Goal: Transaction & Acquisition: Purchase product/service

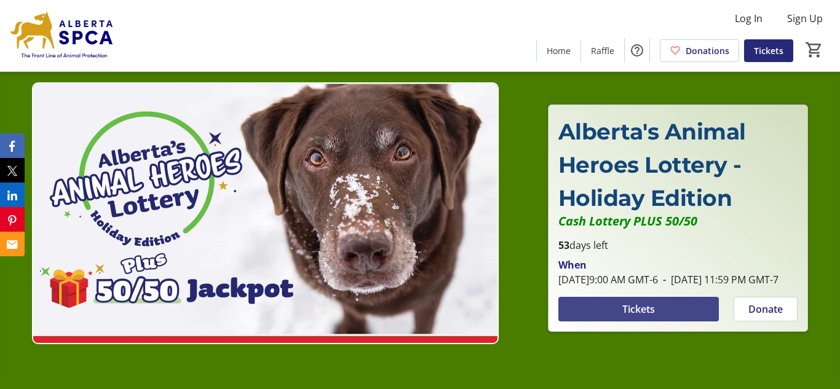
click at [633, 317] on span "Tickets" at bounding box center [638, 309] width 33 height 15
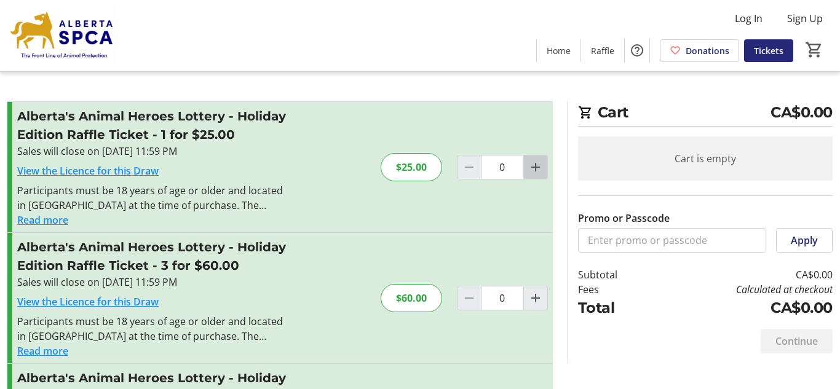
click at [533, 167] on mat-icon "Increment by one" at bounding box center [535, 167] width 15 height 15
type input "1"
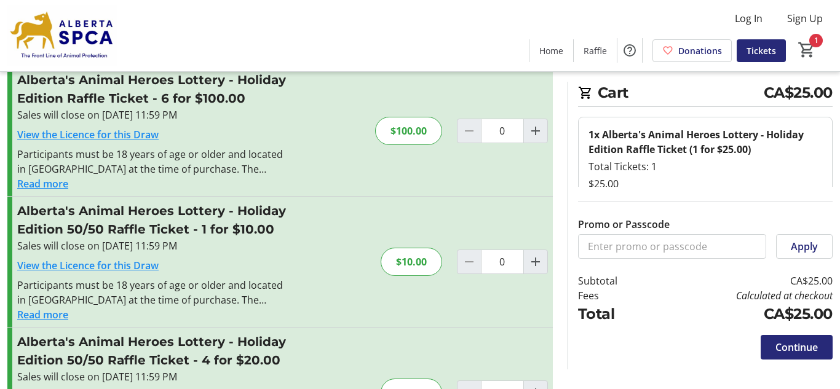
scroll to position [304, 0]
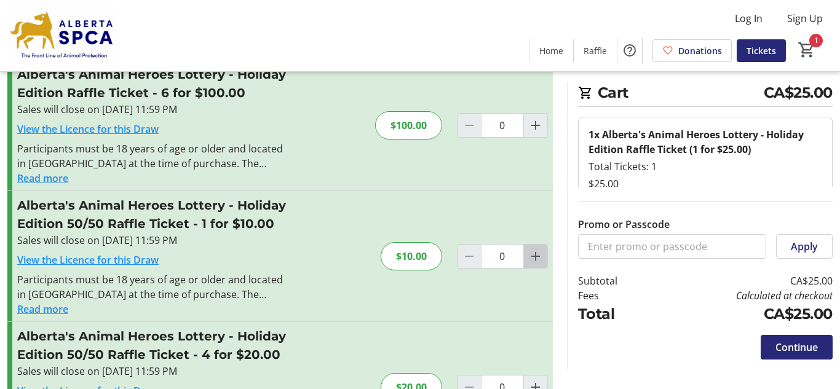
click at [534, 256] on mat-icon "Increment by one" at bounding box center [535, 256] width 15 height 15
type input "1"
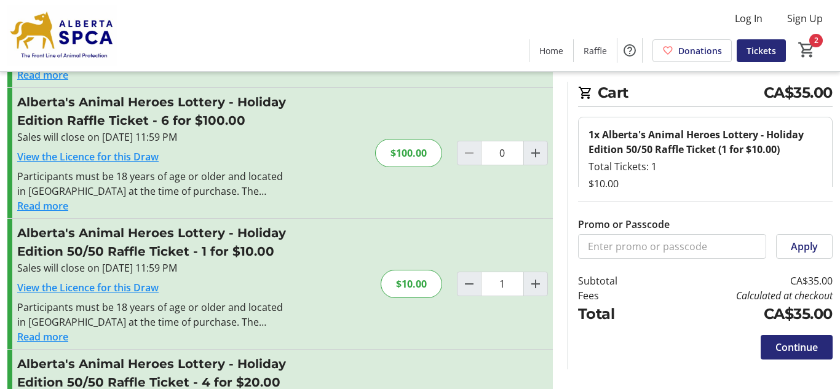
scroll to position [278, 0]
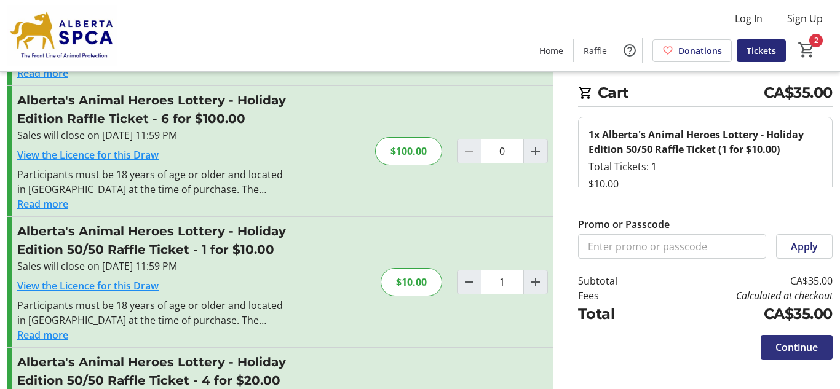
click at [778, 346] on span "Continue" at bounding box center [796, 347] width 42 height 15
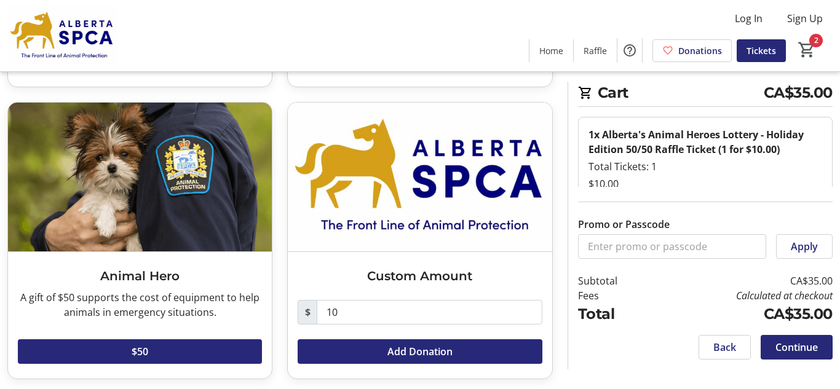
scroll to position [328, 0]
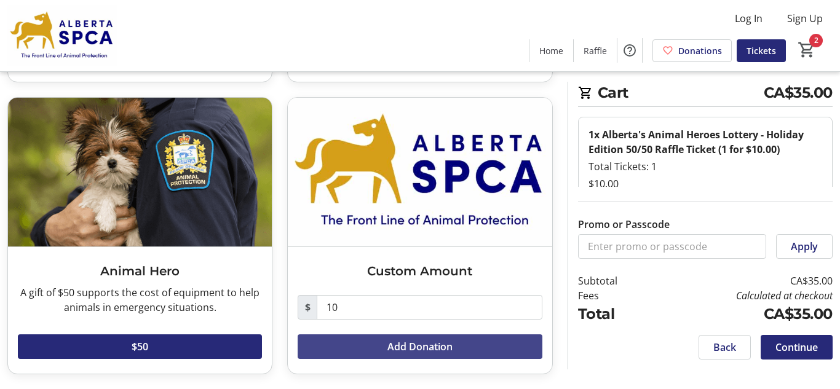
click at [403, 347] on span "Add Donation" at bounding box center [419, 346] width 65 height 15
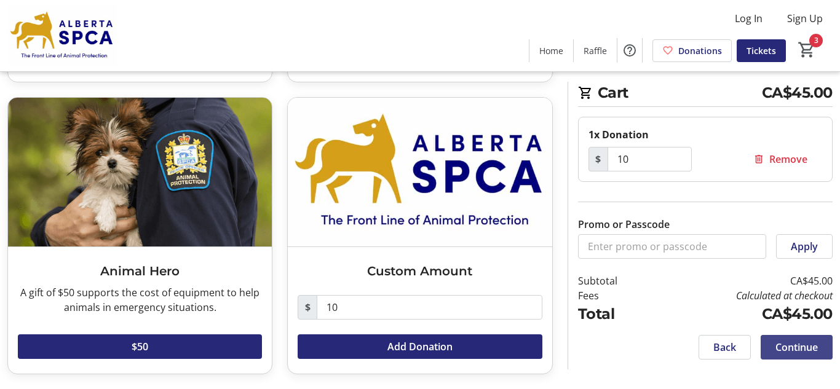
click at [790, 345] on span "Continue" at bounding box center [796, 347] width 42 height 15
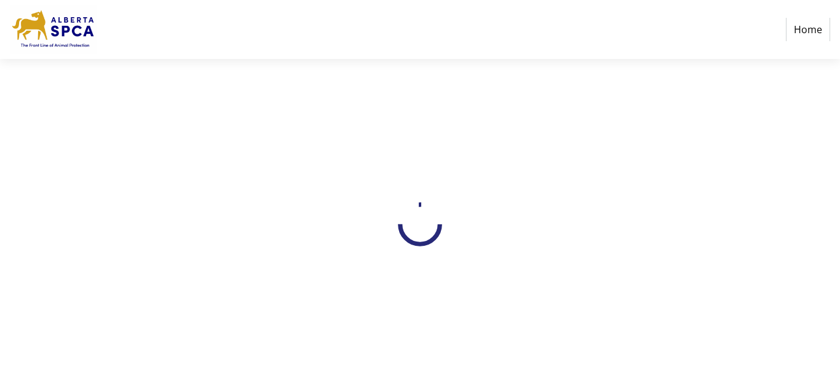
select select "CA"
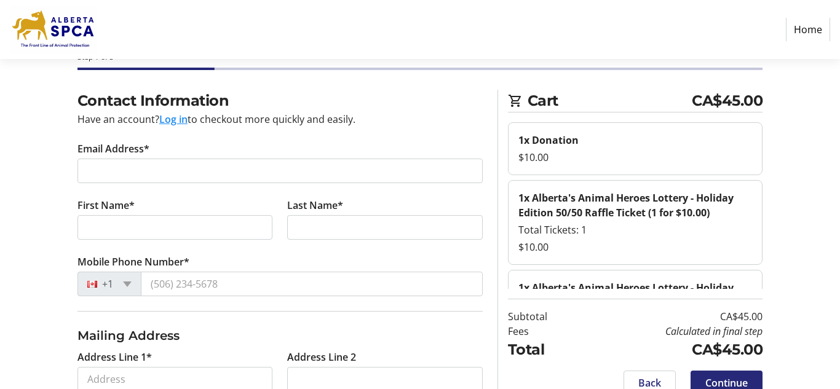
scroll to position [33, 0]
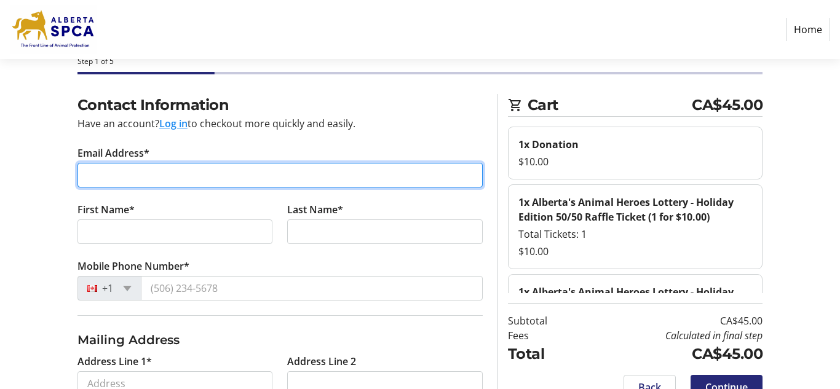
click at [135, 172] on input "Email Address*" at bounding box center [279, 175] width 405 height 25
type input "[EMAIL_ADDRESS][PERSON_NAME][DOMAIN_NAME]"
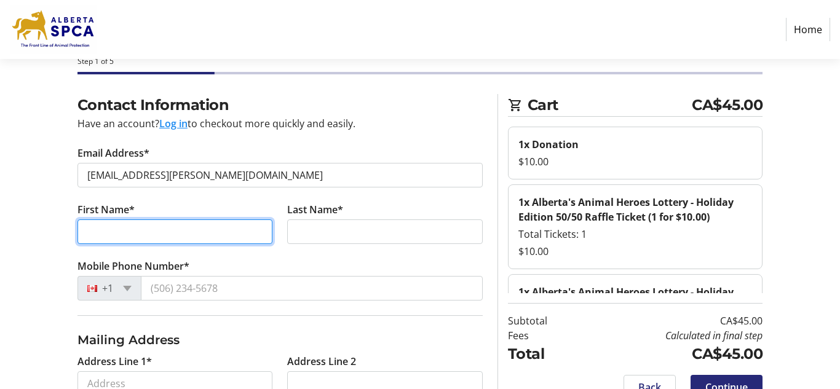
type input "[PERSON_NAME]"
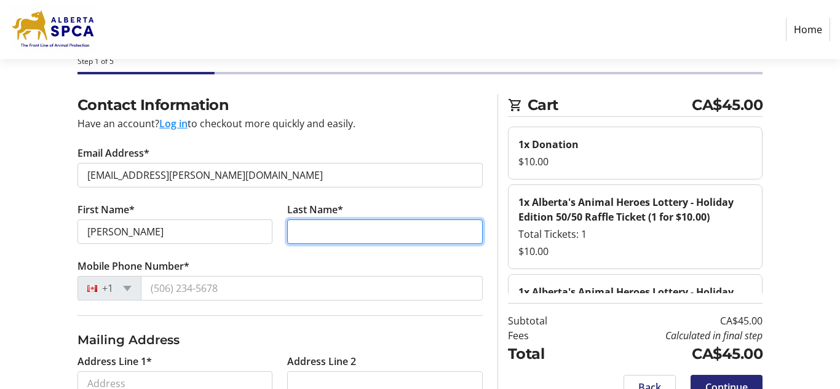
type input "[PERSON_NAME]"
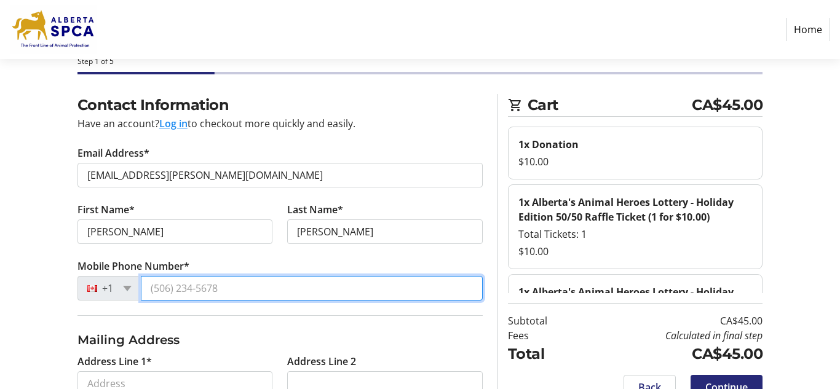
type input "[PHONE_NUMBER]"
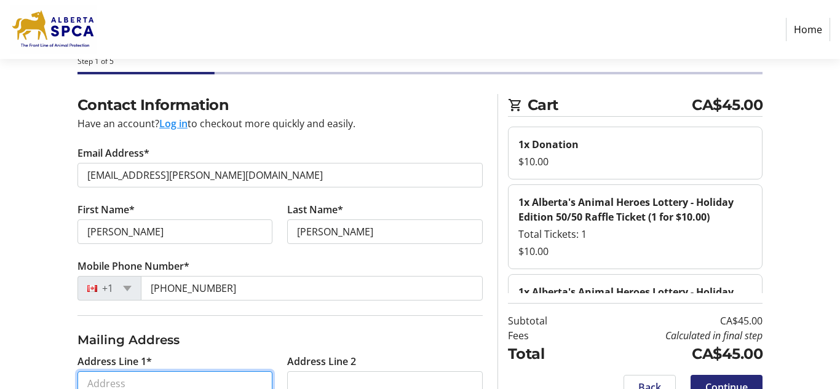
type input "PO Box 1131"
type input "[GEOGRAPHIC_DATA]"
select select "AB"
type input "T0A 3C0"
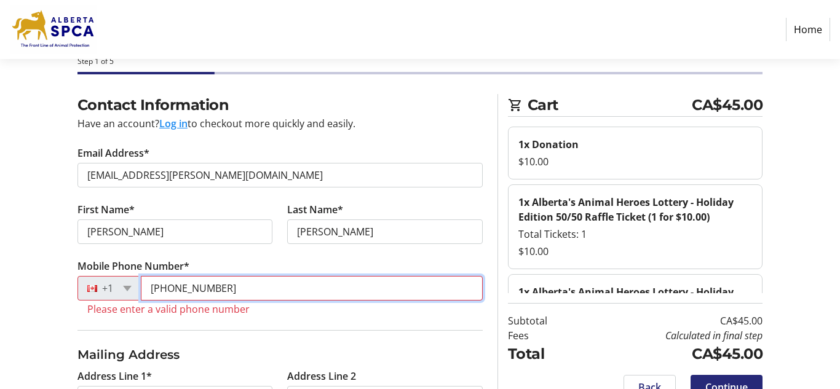
click at [243, 288] on input "[PHONE_NUMBER]" at bounding box center [312, 288] width 342 height 25
type input "+1 0"
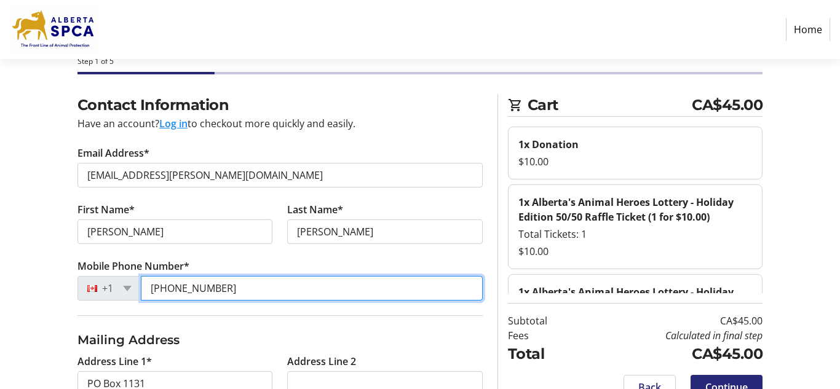
type input "[PHONE_NUMBER]"
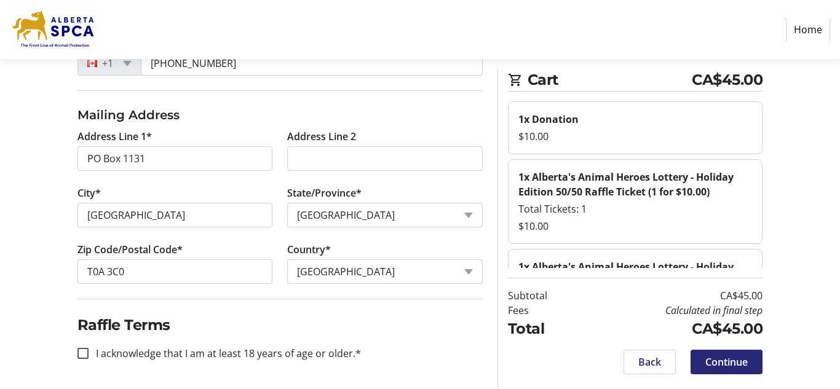
scroll to position [259, 0]
click at [83, 353] on input "I acknowledge that I am at least 18 years of age or older.*" at bounding box center [82, 352] width 11 height 11
checkbox input "true"
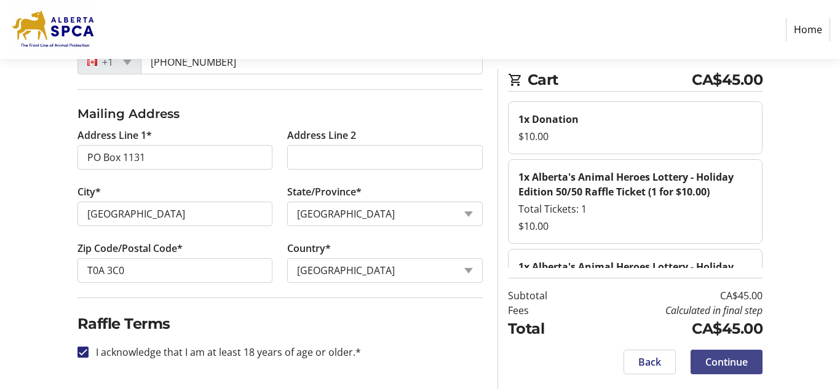
click at [713, 361] on span "Continue" at bounding box center [726, 362] width 42 height 15
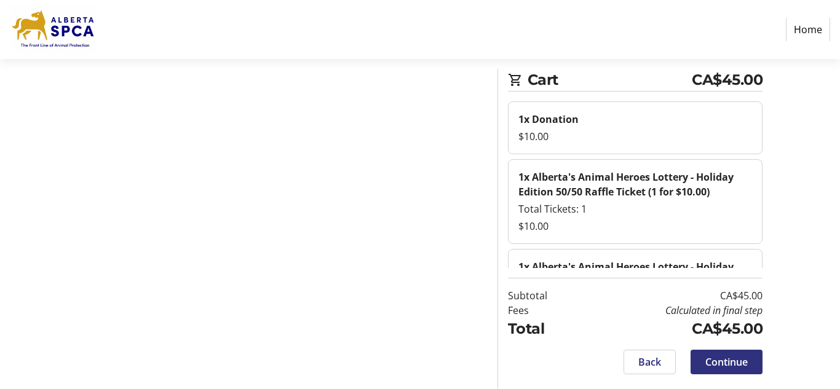
scroll to position [58, 0]
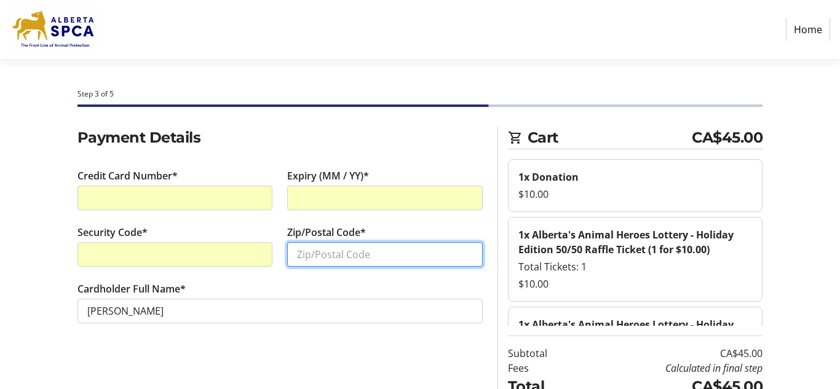
click at [306, 254] on input "Zip/Postal Code*" at bounding box center [384, 254] width 195 height 25
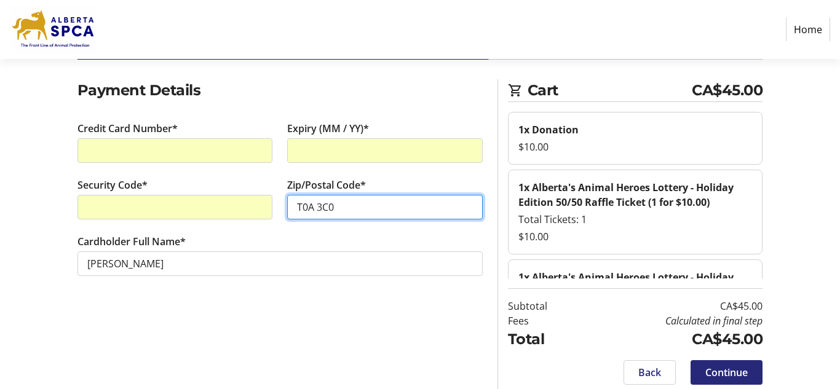
scroll to position [58, 0]
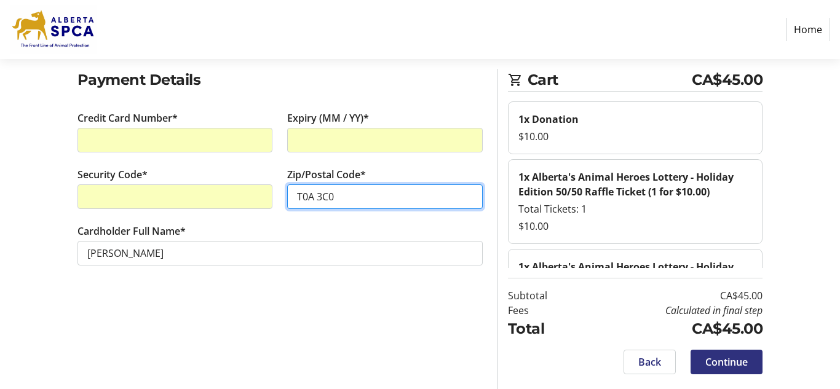
type input "T0A 3C0"
click at [713, 361] on span "Continue" at bounding box center [726, 362] width 42 height 15
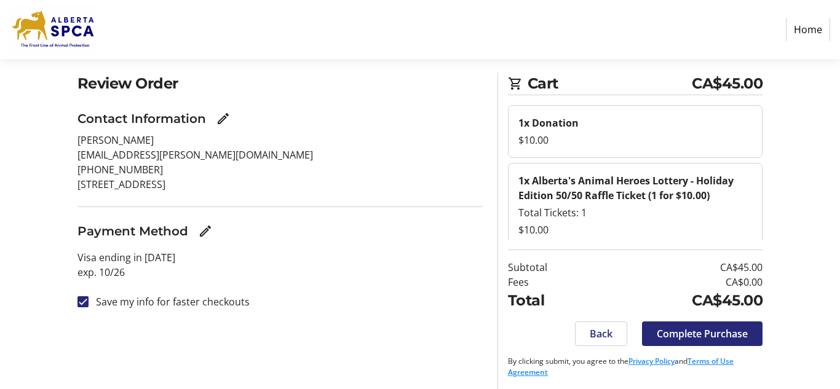
scroll to position [58, 0]
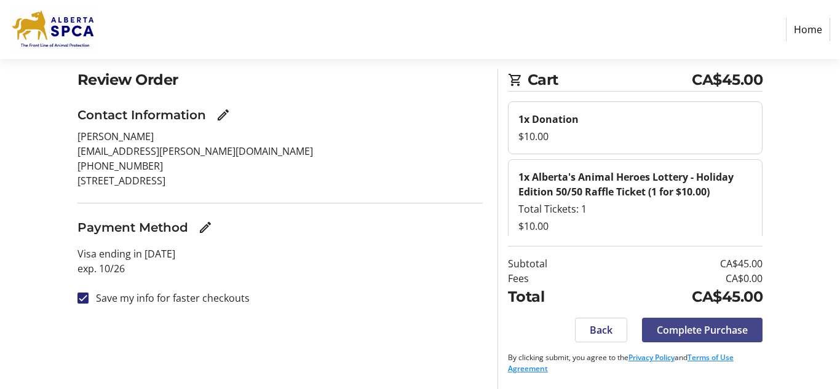
click at [673, 329] on span "Complete Purchase" at bounding box center [702, 330] width 91 height 15
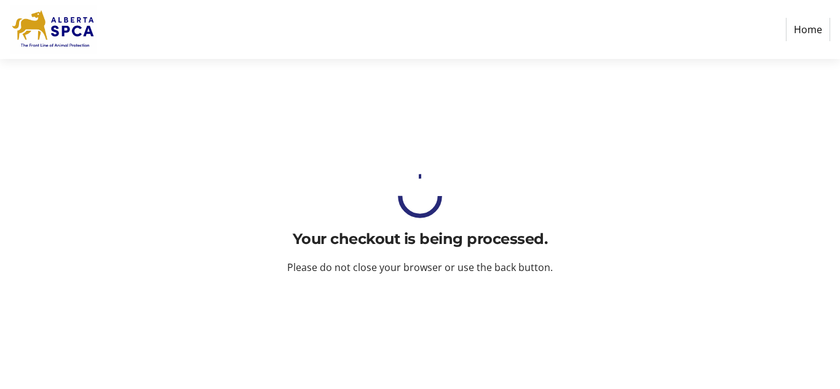
scroll to position [0, 0]
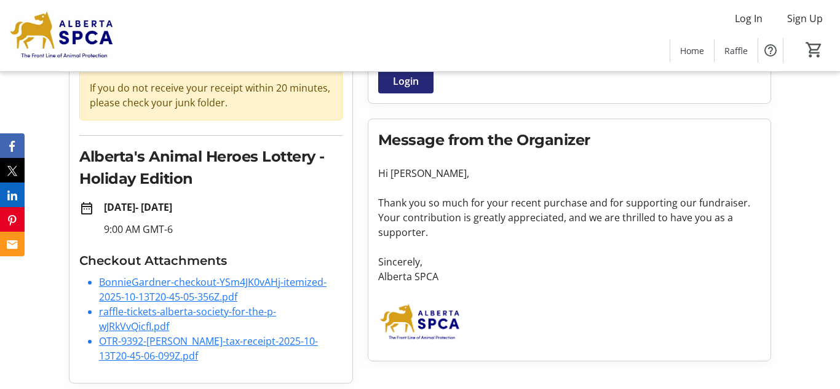
scroll to position [124, 0]
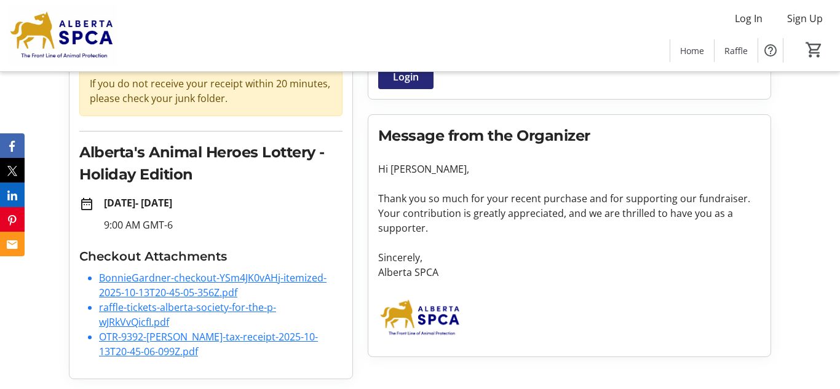
click at [193, 337] on link "OTR-9392-[PERSON_NAME]-tax-receipt-2025-10-13T20-45-06-099Z.pdf" at bounding box center [208, 344] width 219 height 28
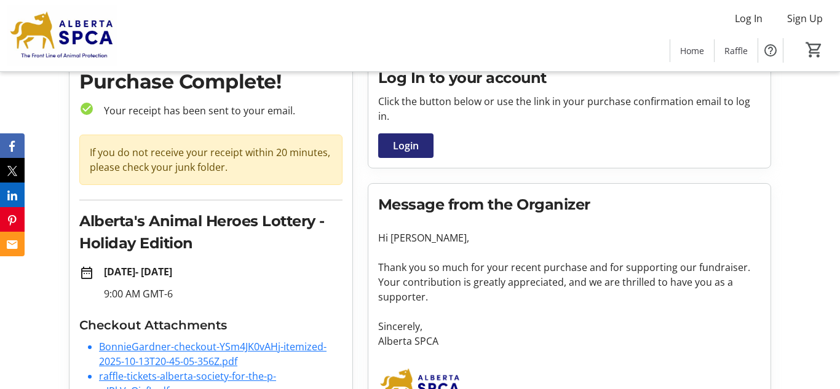
scroll to position [0, 0]
